Goal: Task Accomplishment & Management: Complete application form

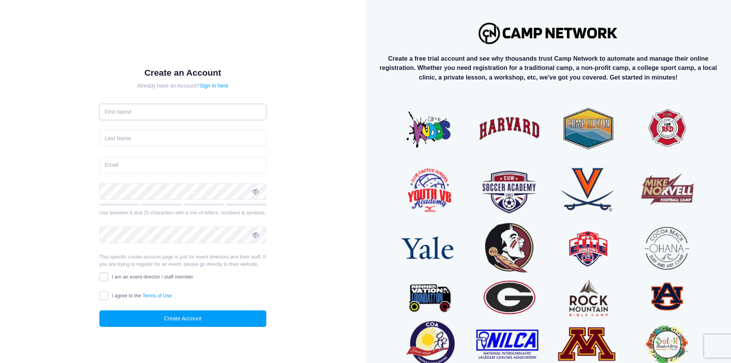
click at [156, 104] on input "text" at bounding box center [182, 112] width 167 height 16
type input "[PERSON_NAME]"
click at [165, 157] on input "email" at bounding box center [182, 165] width 167 height 16
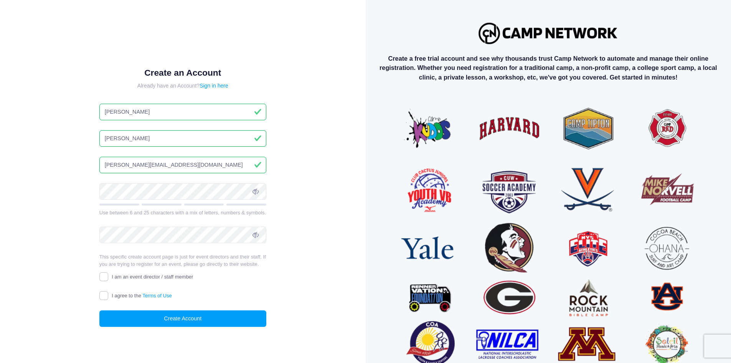
type input "[PERSON_NAME][EMAIL_ADDRESS][DOMAIN_NAME]"
click at [104, 281] on input "I am an event director / staff member" at bounding box center [103, 276] width 9 height 9
checkbox input "true"
click at [107, 300] on input "I agree to the Terms of Use" at bounding box center [103, 295] width 9 height 9
checkbox input "true"
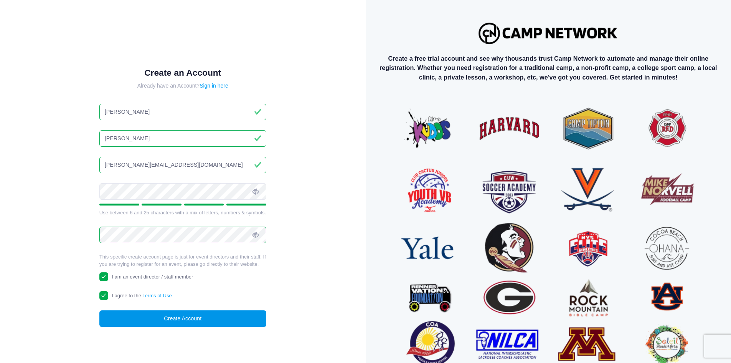
click at [236, 326] on button "Create Account" at bounding box center [182, 318] width 167 height 16
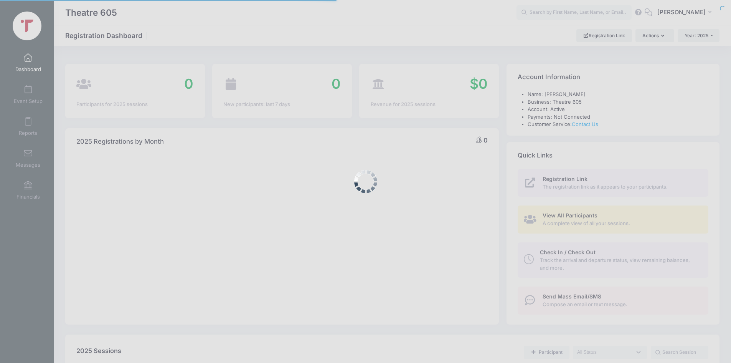
select select
